Goal: Use online tool/utility: Utilize a website feature to perform a specific function

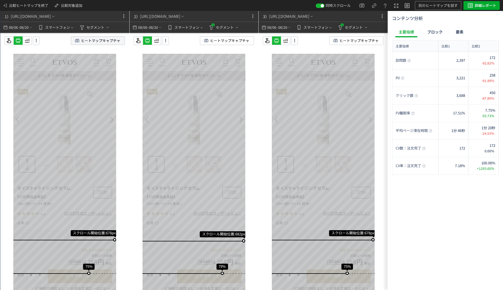
click at [102, 39] on span "ヒートマップキャプチャ" at bounding box center [100, 41] width 39 height 8
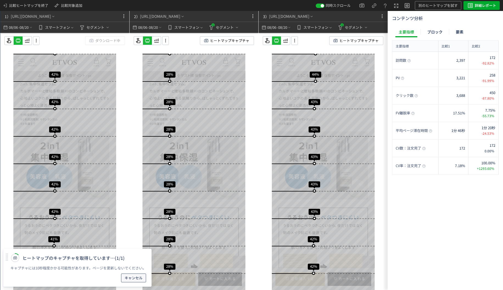
click at [131, 280] on span "キャンセル" at bounding box center [134, 278] width 18 height 9
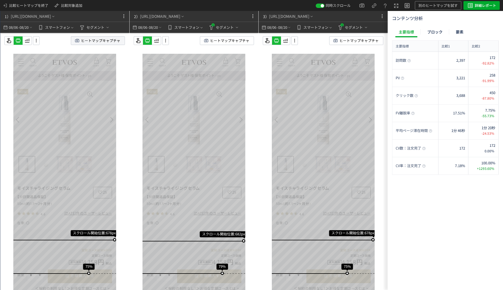
click at [87, 39] on span "ヒートマップキャプチャ" at bounding box center [100, 41] width 39 height 8
click at [108, 5] on div "比較ヒートマップを終了 比較対象追加 同時スクロール 別のヒートマップを試す 詳細レポート" at bounding box center [251, 5] width 503 height 11
click at [230, 28] on span "セグメント" at bounding box center [225, 27] width 18 height 9
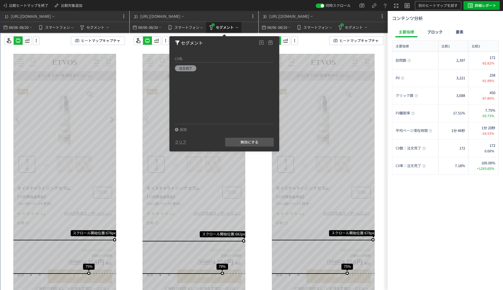
click at [230, 28] on span "セグメント" at bounding box center [225, 27] width 18 height 9
click at [248, 28] on div "08/06 - 08/20 スマートフォン 1 セグメント" at bounding box center [194, 27] width 129 height 11
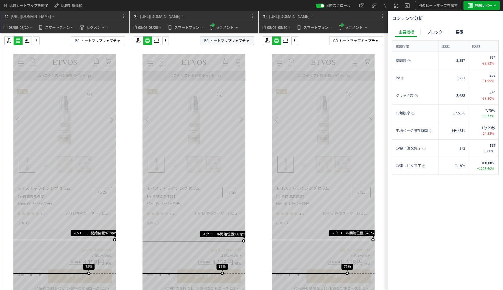
click at [221, 40] on span "ヒートマップキャプチャ" at bounding box center [229, 41] width 39 height 8
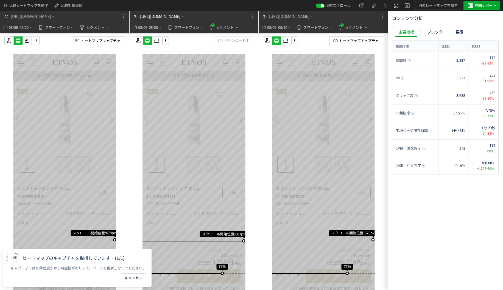
click at [221, 10] on div "比較ヒートマップを終了 比較対象追加 同時スクロール 別のヒートマップを試す 詳細レポート" at bounding box center [251, 5] width 503 height 11
click at [353, 41] on span "ヒートマップキャプチャ" at bounding box center [359, 41] width 39 height 8
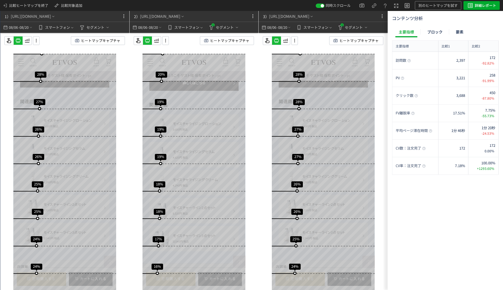
scroll to position [3506, 0]
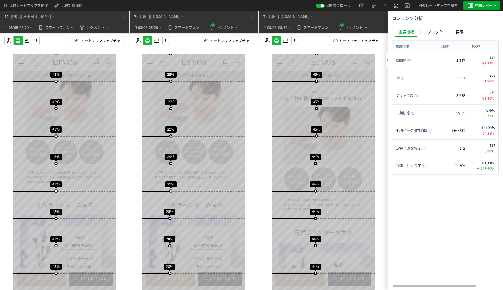
click at [452, 190] on div "訪問数 2,397 172 -92.82% 2,225 -7.18% 訪問数 PV 3,221 258 -91.99% 2,963 -8.01% PV クリッ…" at bounding box center [445, 170] width 107 height 236
click at [437, 199] on div "訪問数 2,397 172 -92.82% 2,225 -7.18% 訪問数 PV 3,221 258 -91.99% 2,963 -8.01% PV クリッ…" at bounding box center [445, 170] width 107 height 236
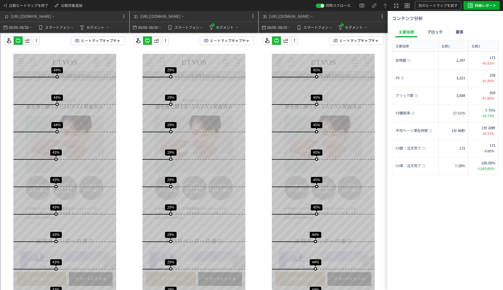
scroll to position [1868, 0]
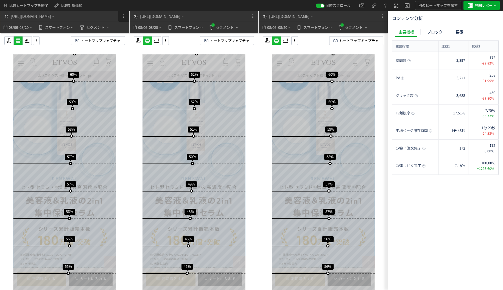
click at [121, 15] on icon at bounding box center [124, 16] width 7 height 7
click at [106, 39] on icon at bounding box center [105, 40] width 5 height 5
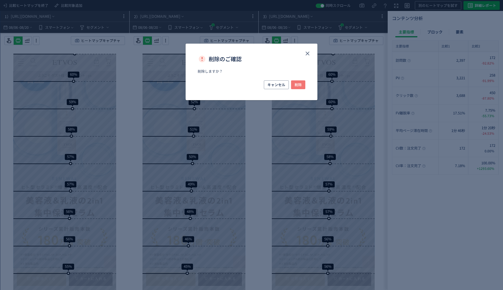
click at [300, 84] on span "削除" at bounding box center [298, 84] width 7 height 9
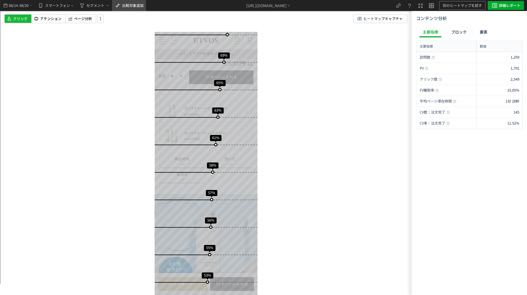
scroll to position [220, 0]
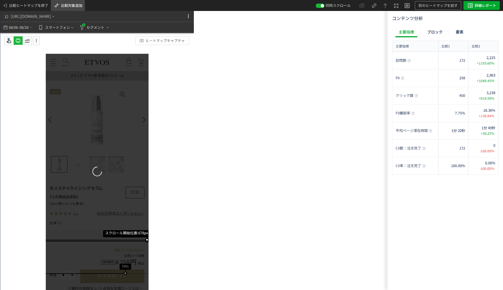
click at [77, 4] on span "比較対象追加" at bounding box center [71, 5] width 21 height 5
